Goal: Use online tool/utility

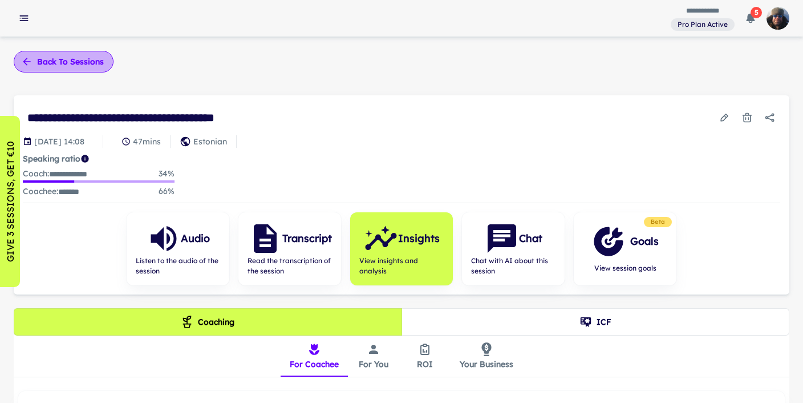
click at [47, 58] on button "Back to sessions" at bounding box center [64, 62] width 100 height 22
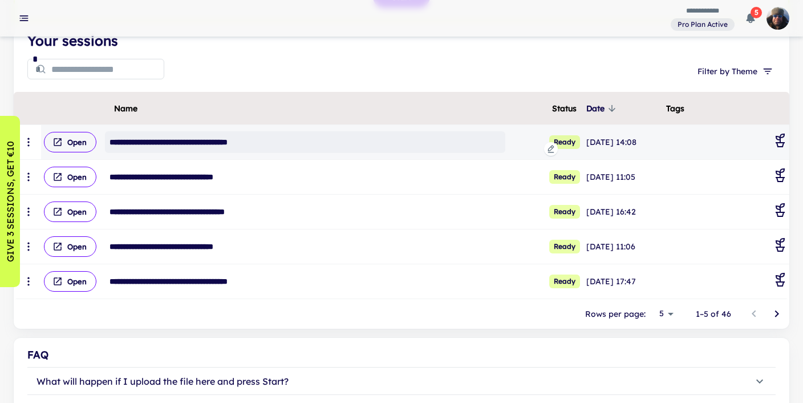
scroll to position [137, 0]
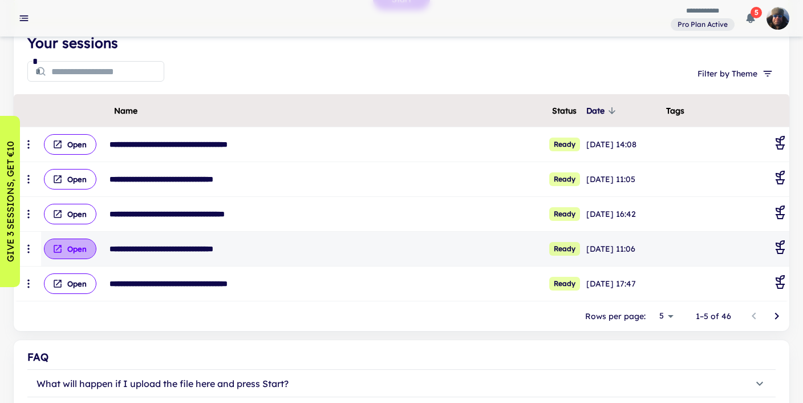
click at [62, 248] on icon "scrollable content" at bounding box center [57, 249] width 10 height 10
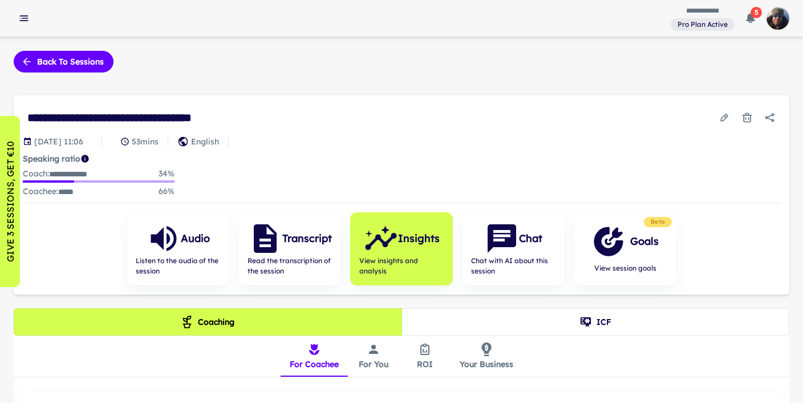
click at [375, 359] on button "For You" at bounding box center [373, 355] width 51 height 41
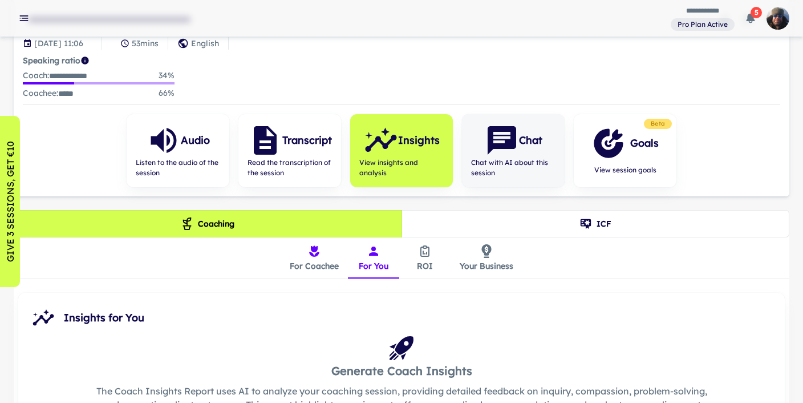
scroll to position [237, 0]
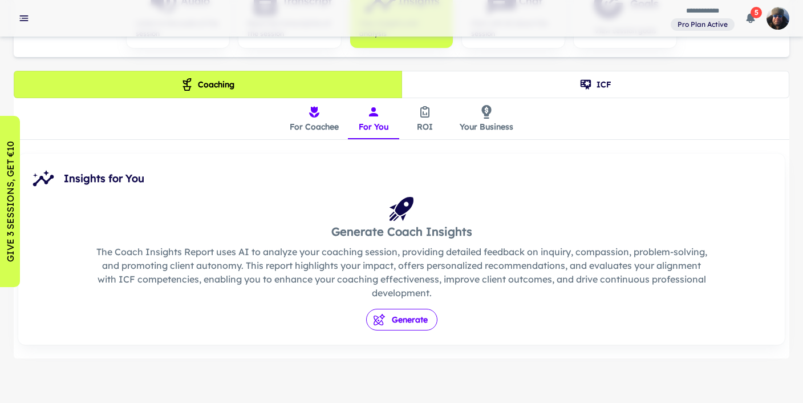
click at [411, 311] on button "Generate" at bounding box center [401, 320] width 71 height 22
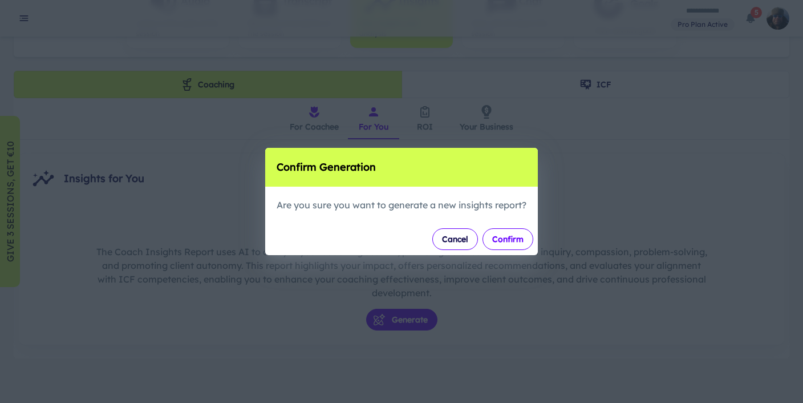
click at [520, 237] on button "Confirm" at bounding box center [507, 239] width 51 height 22
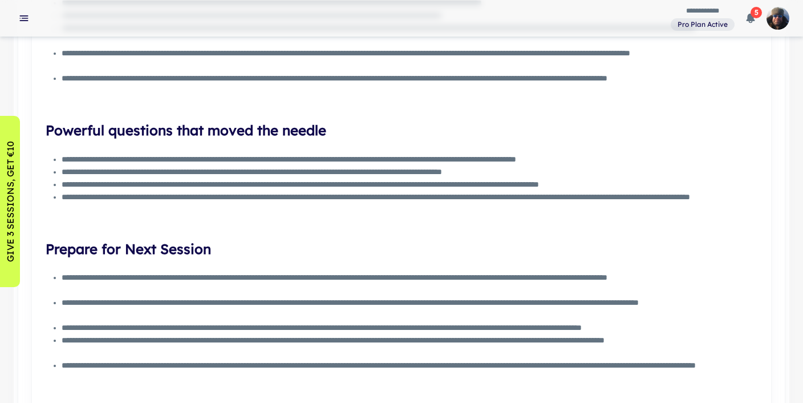
scroll to position [1659, 0]
